Goal: Find specific page/section: Find specific page/section

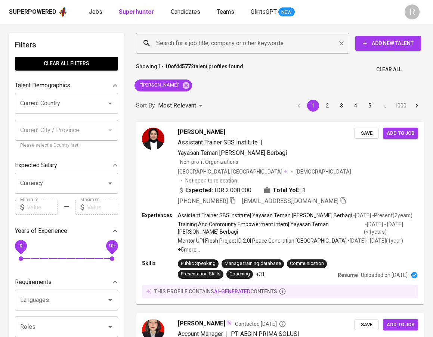
click at [201, 43] on input "Search for a job title, company or other keywords" at bounding box center [244, 43] width 180 height 14
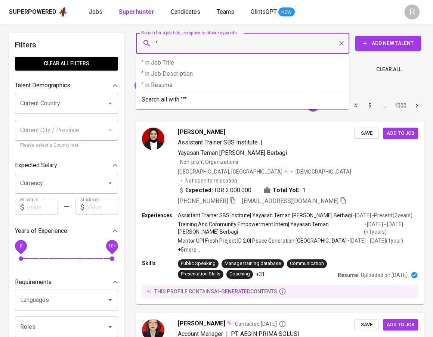
paste input "PT. HASTA [GEOGRAPHIC_DATA]"
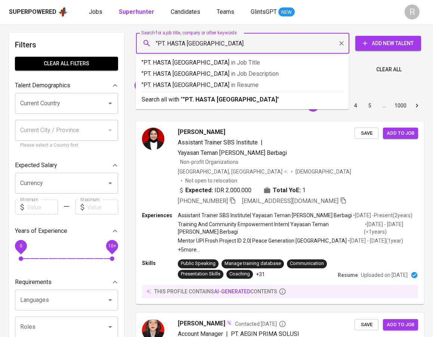
type input ""PT. HASTA [GEOGRAPHIC_DATA]""
click at [197, 99] on b ""PT. HASTA [GEOGRAPHIC_DATA]"" at bounding box center [231, 99] width 97 height 7
click at [217, 103] on div "Sort By Most Relevant MOST_RELEVANT 1 2 3 4 5 … 1000" at bounding box center [279, 105] width 297 height 23
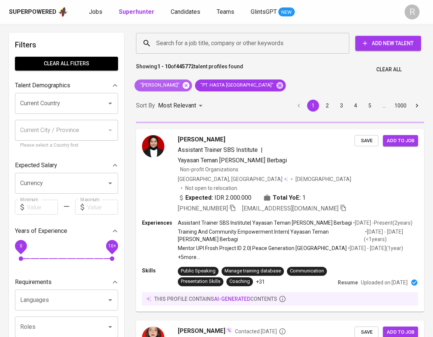
click at [189, 85] on icon at bounding box center [186, 85] width 8 height 8
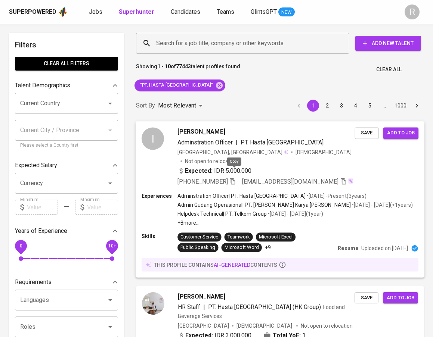
click at [231, 178] on icon "button" at bounding box center [232, 181] width 7 height 7
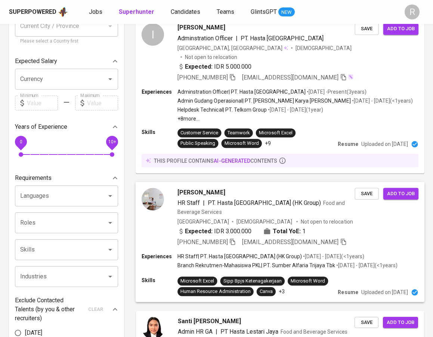
scroll to position [107, 0]
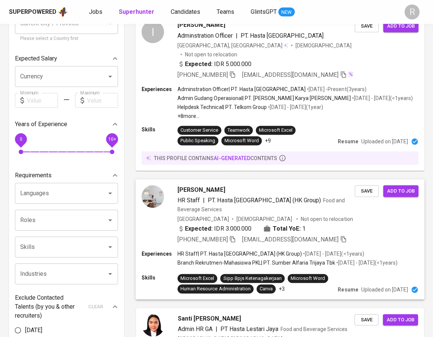
click at [233, 241] on icon "button" at bounding box center [232, 239] width 7 height 7
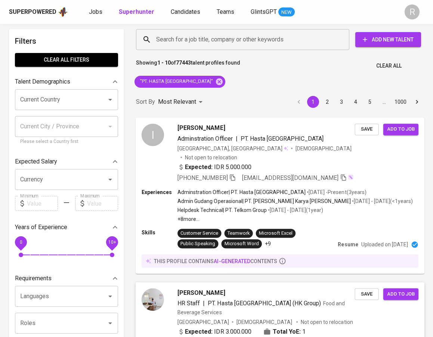
scroll to position [0, 0]
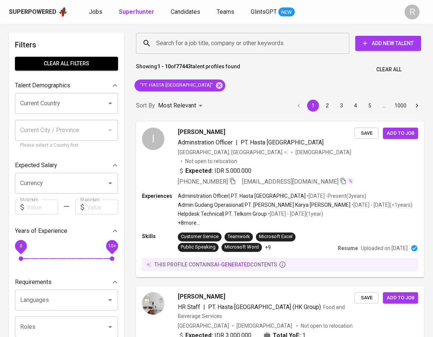
drag, startPoint x: 304, startPoint y: 141, endPoint x: 125, endPoint y: 0, distance: 227.9
click at [233, 178] on icon "button" at bounding box center [232, 181] width 5 height 6
